Goal: Transaction & Acquisition: Purchase product/service

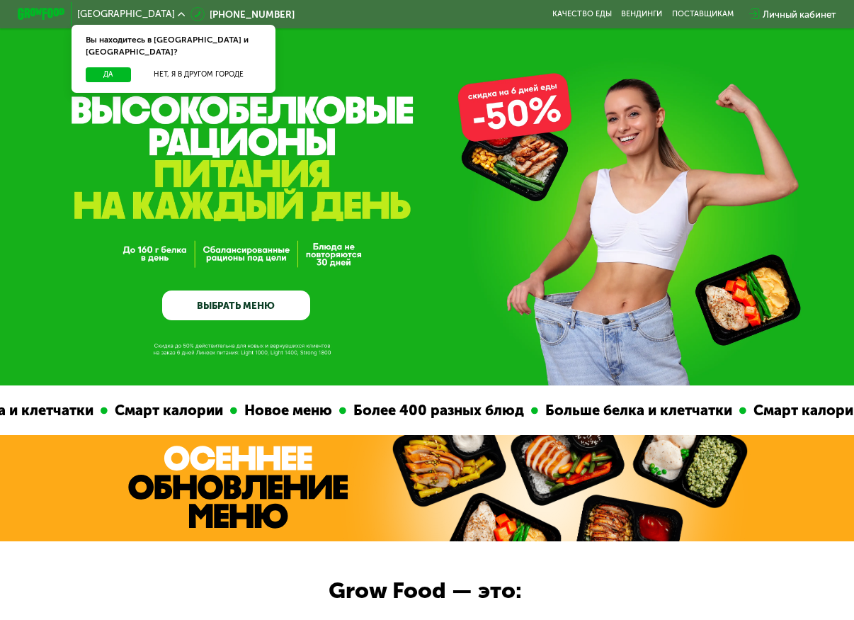
click at [372, 156] on div "GrowFood — доставка правильного питания ВЫБРАТЬ МЕНЮ" at bounding box center [427, 229] width 854 height 184
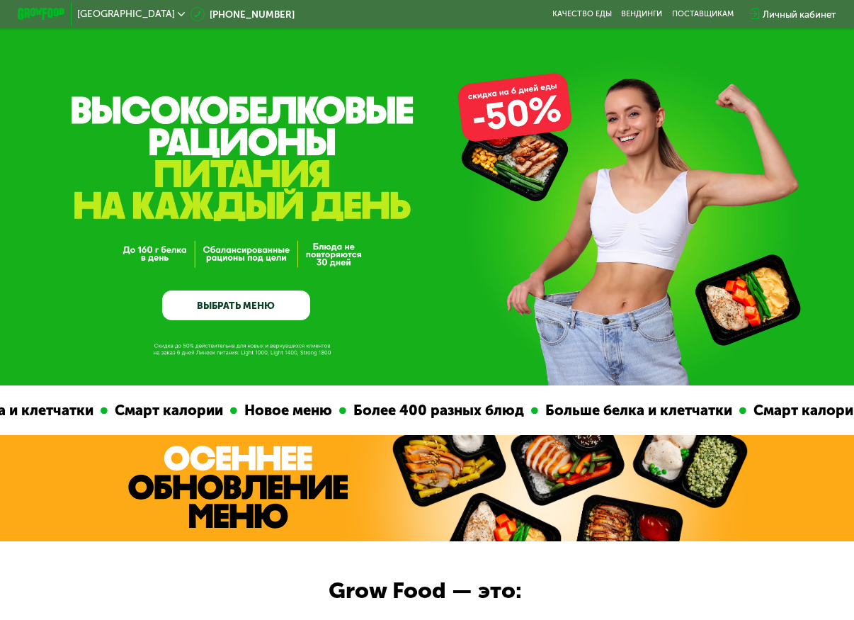
click at [271, 315] on link "ВЫБРАТЬ МЕНЮ" at bounding box center [236, 305] width 148 height 30
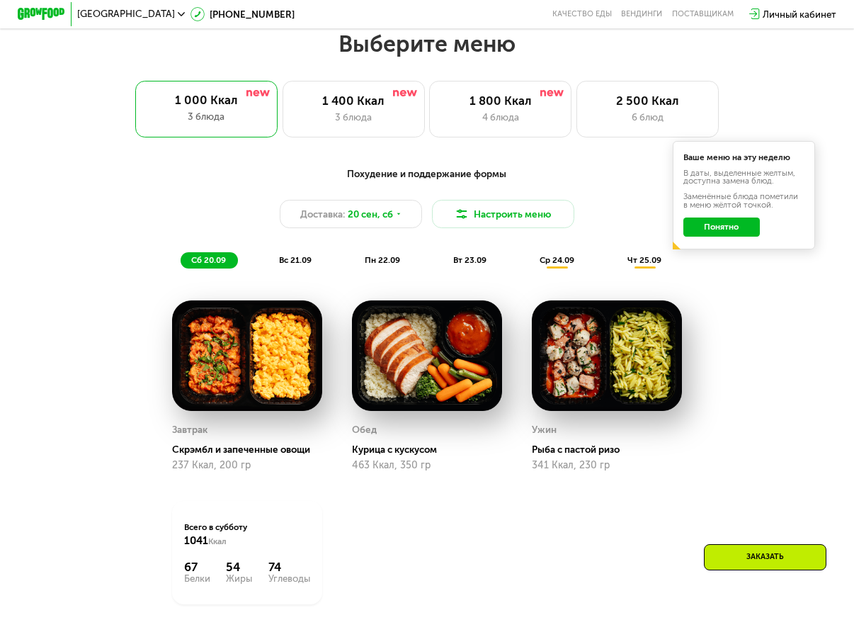
scroll to position [765, 0]
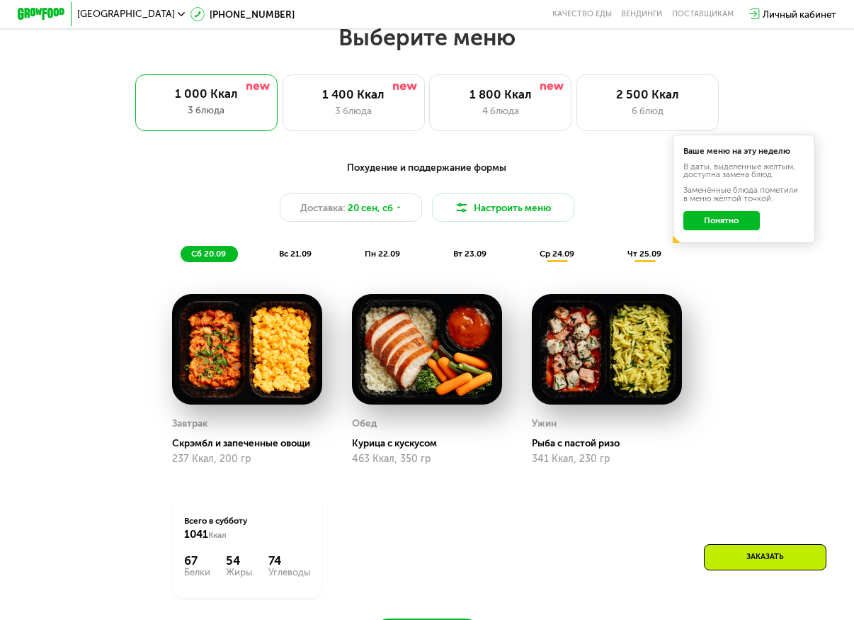
click at [708, 230] on button "Понятно" at bounding box center [721, 220] width 76 height 19
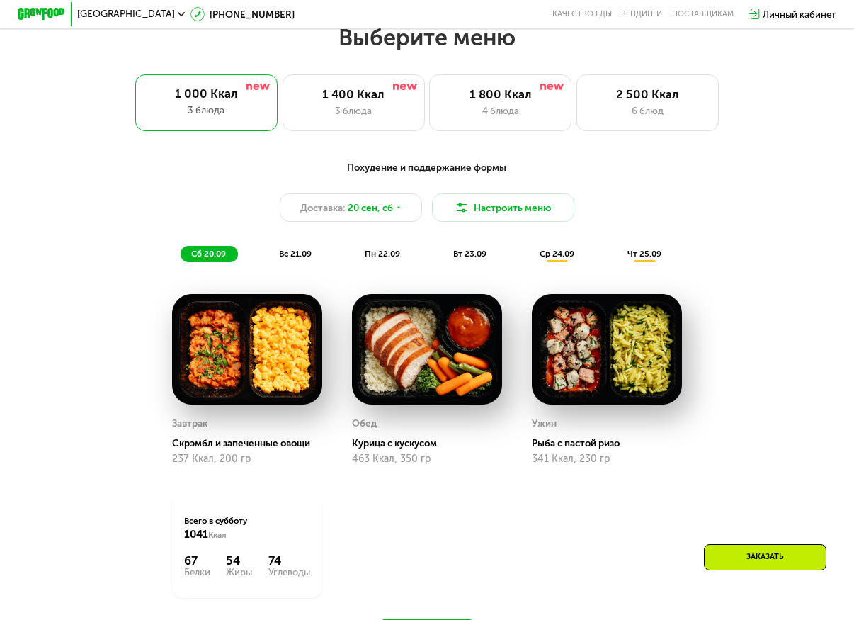
drag, startPoint x: 93, startPoint y: 319, endPoint x: 110, endPoint y: 472, distance: 153.2
click at [93, 319] on div "Похудение и поддержание формы Доставка: [DATE] Настроить меню сб 20.09 вс 21.09…" at bounding box center [427, 399] width 731 height 494
click at [30, 245] on div "Похудение и поддержание формы Доставка: [DATE] Настроить меню сб 20.09 вс 21.09…" at bounding box center [427, 409] width 854 height 533
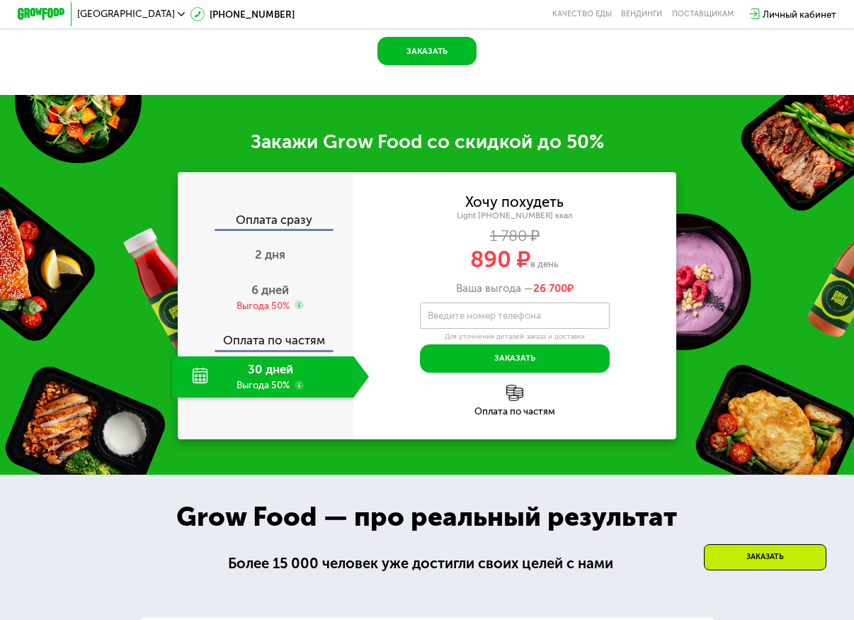
scroll to position [1355, 0]
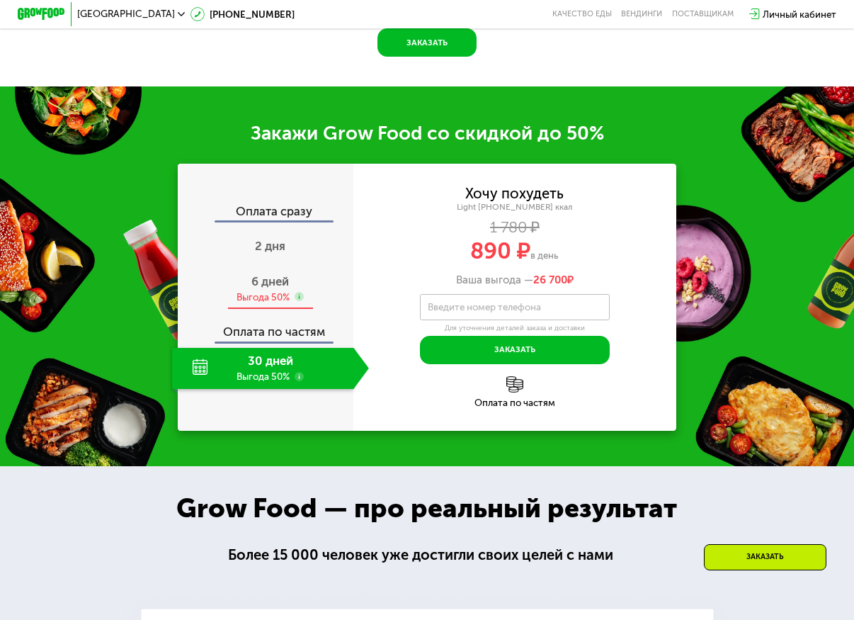
click at [287, 288] on span "6 дней" at bounding box center [270, 281] width 38 height 14
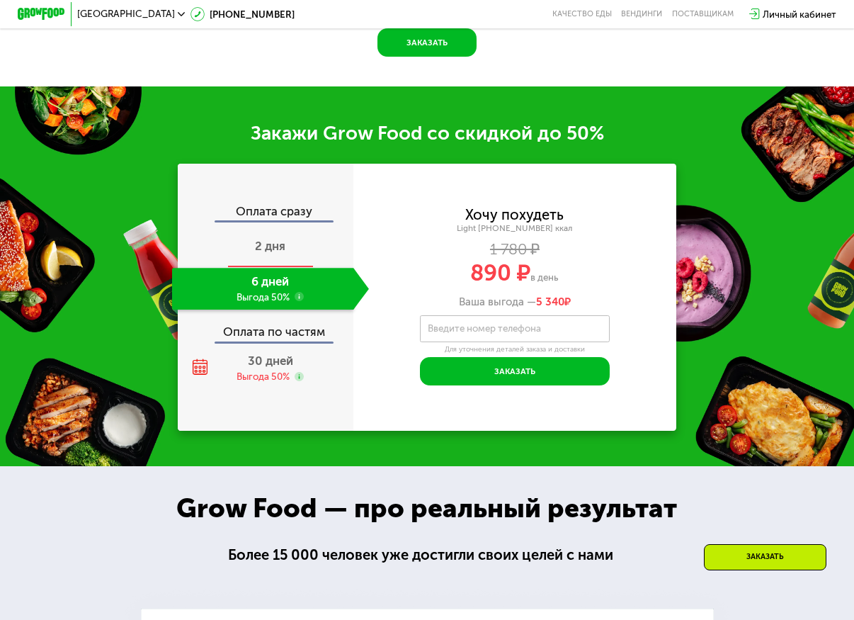
click at [265, 253] on span "2 дня" at bounding box center [270, 246] width 30 height 14
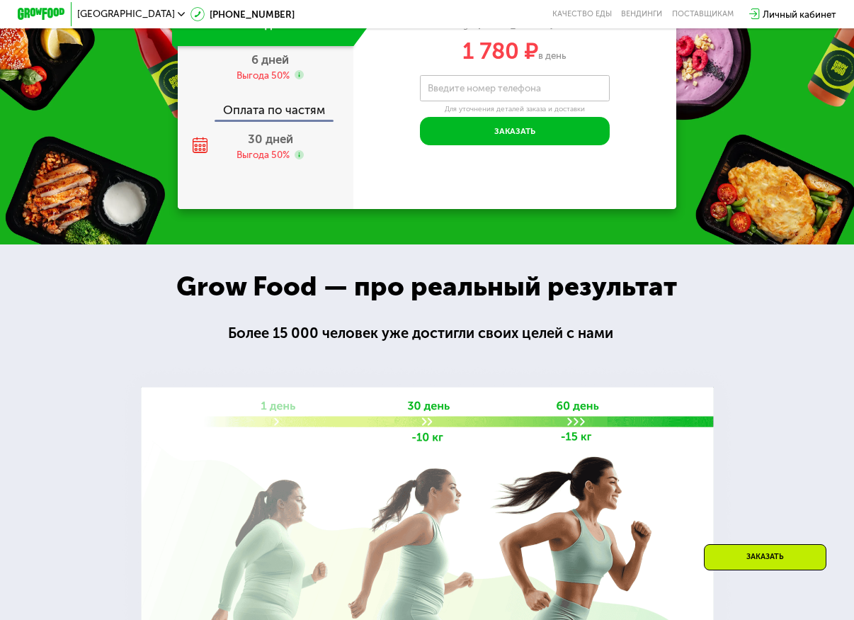
scroll to position [1592, 0]
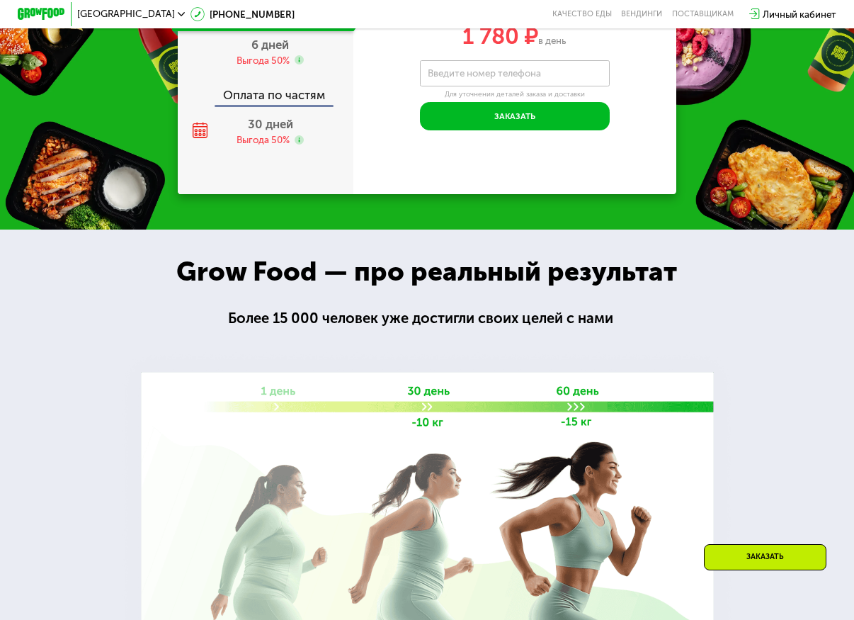
click at [86, 313] on div at bounding box center [427, 449] width 854 height 441
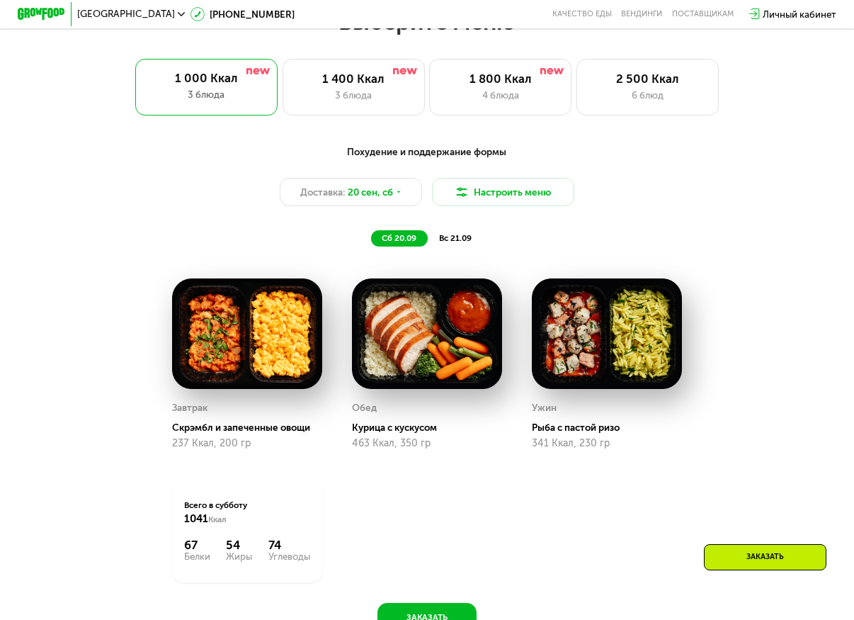
scroll to position [765, 0]
